Goal: Task Accomplishment & Management: Use online tool/utility

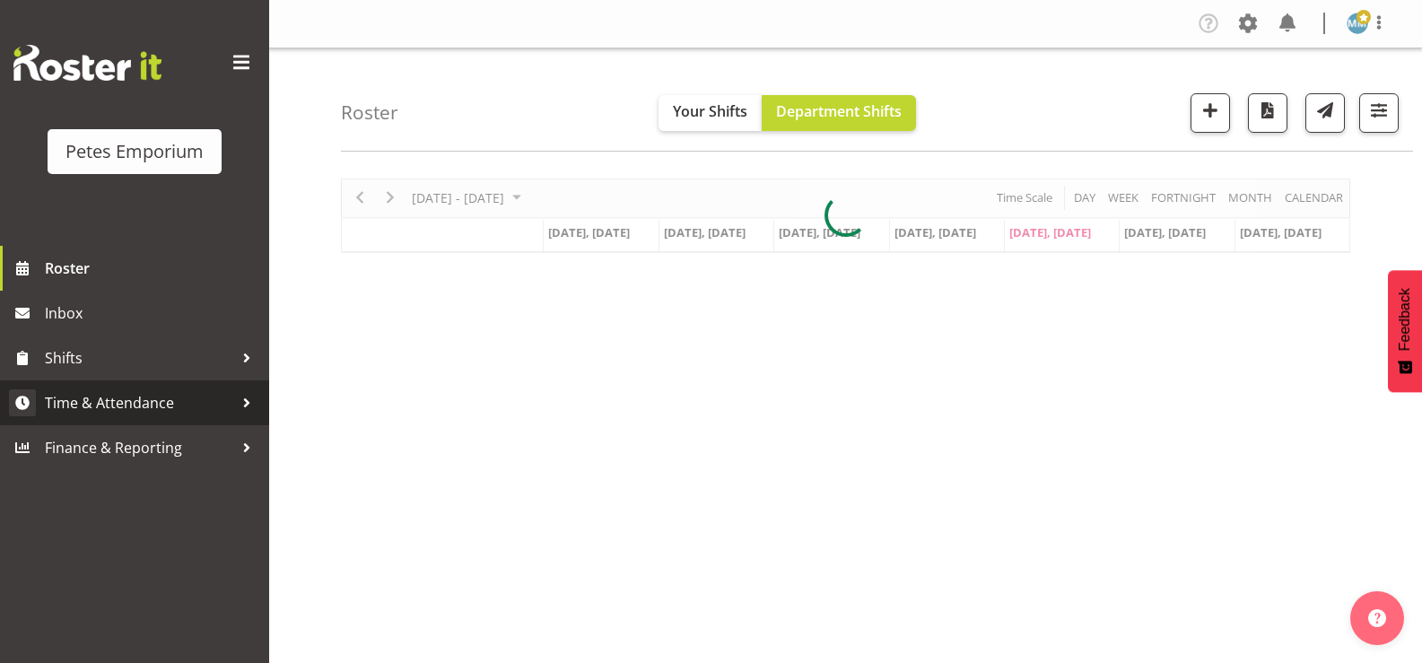
click at [167, 399] on span "Time & Attendance" at bounding box center [139, 402] width 188 height 27
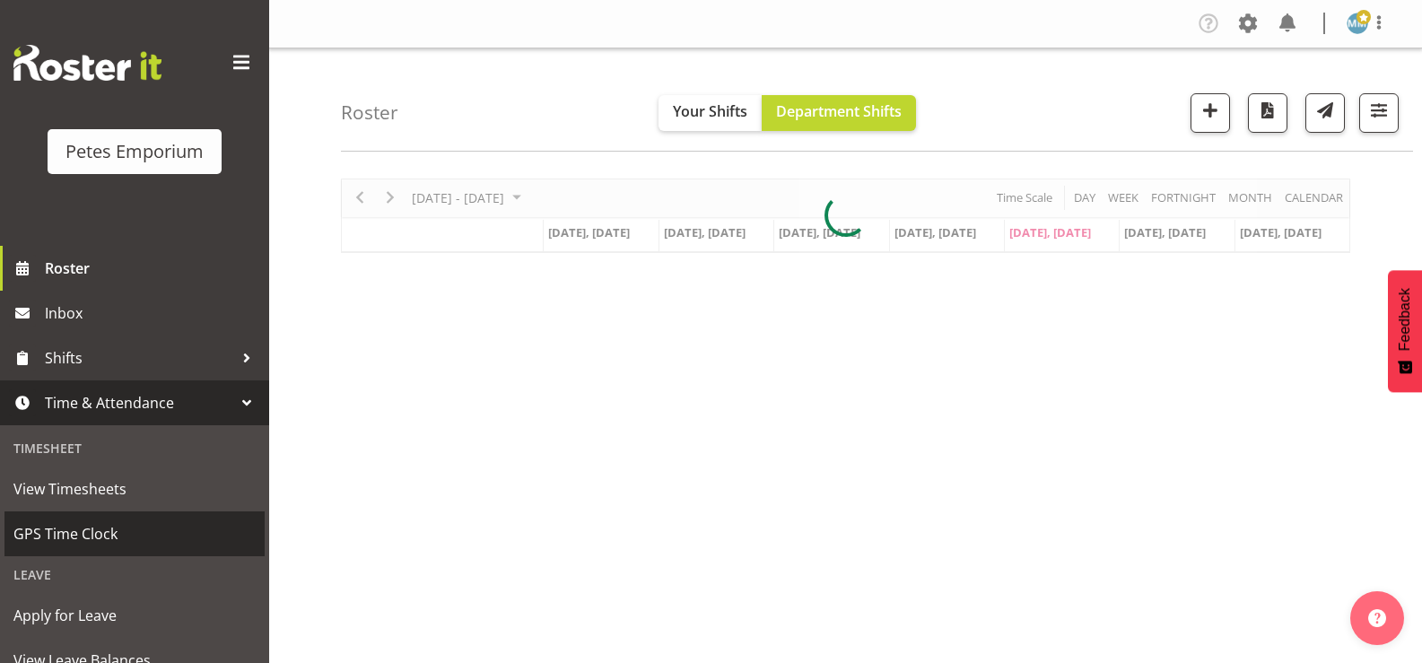
click at [100, 530] on span "GPS Time Clock" at bounding box center [134, 533] width 242 height 27
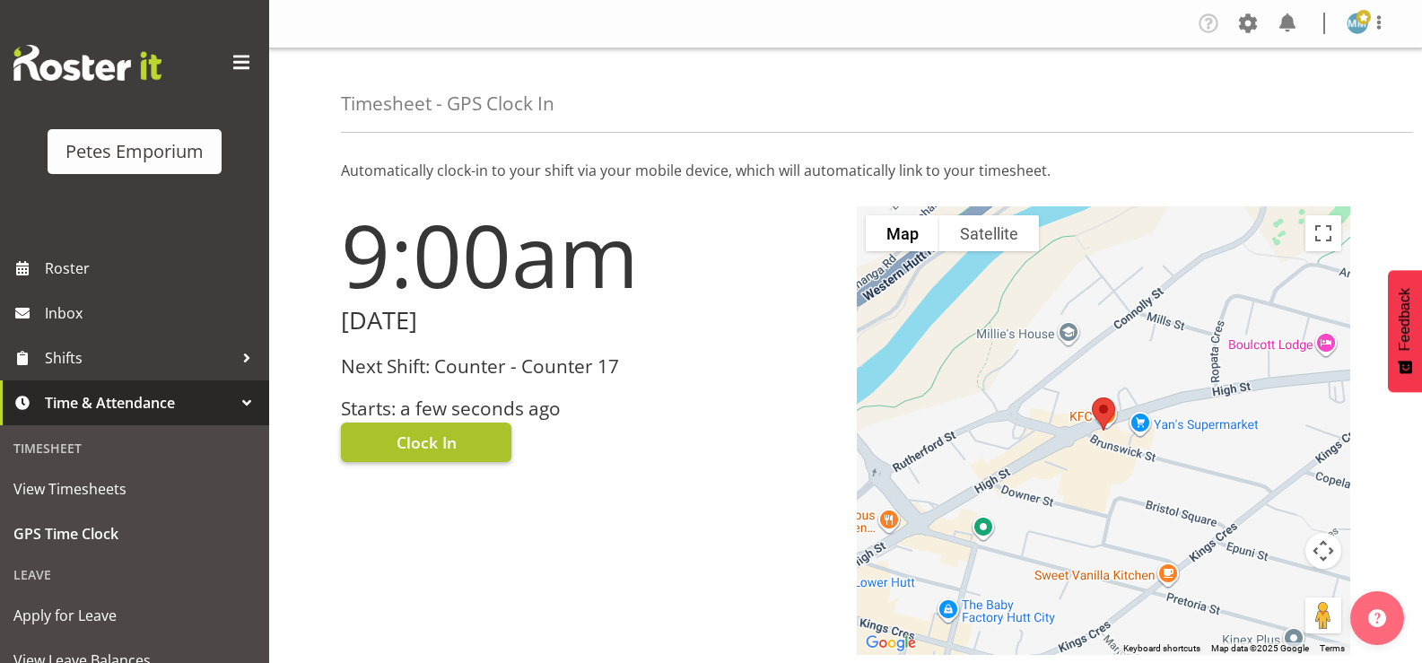
click at [439, 440] on span "Clock In" at bounding box center [426, 442] width 60 height 23
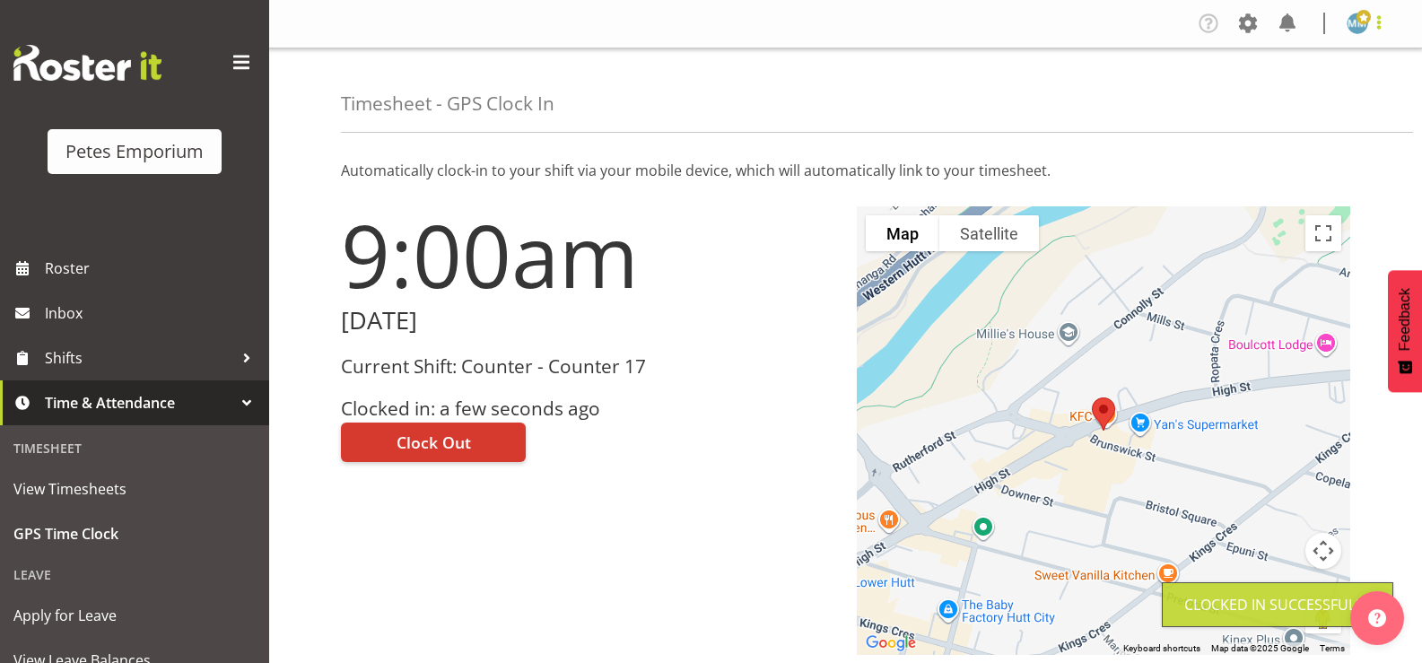
click at [1368, 17] on span at bounding box center [1379, 23] width 22 height 22
click at [1275, 101] on link "Log Out" at bounding box center [1303, 94] width 172 height 32
